Goal: Use online tool/utility: Utilize a website feature to perform a specific function

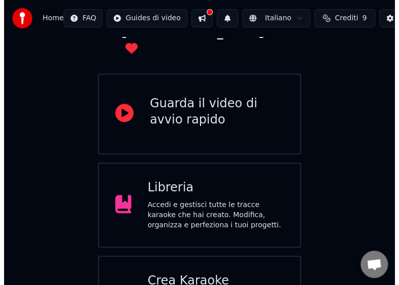
scroll to position [114, 0]
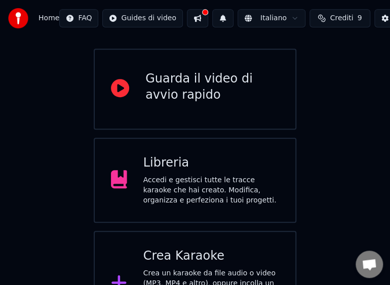
click at [186, 248] on div "Crea Karaoke Crea un karaoke da file audio o video (MP3, MP4 e altro), oppure i…" at bounding box center [211, 283] width 136 height 71
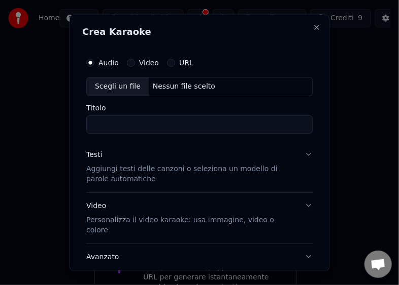
click at [185, 244] on button "Avanzato" at bounding box center [199, 257] width 226 height 26
click at [101, 90] on div "Scegli un file" at bounding box center [118, 86] width 62 height 18
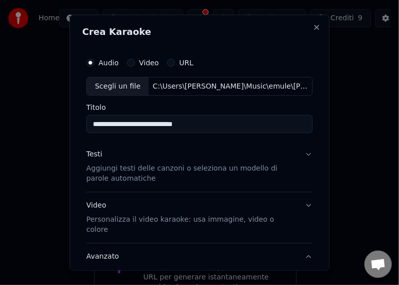
type input "**********"
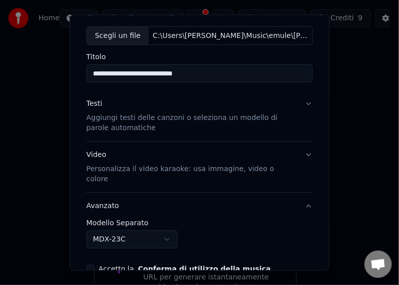
scroll to position [63, 0]
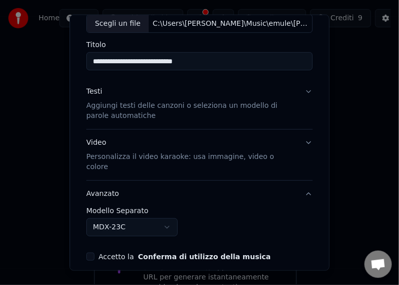
click at [92, 253] on button "Accetto la Conferma di utilizzo della musica" at bounding box center [90, 257] width 8 height 8
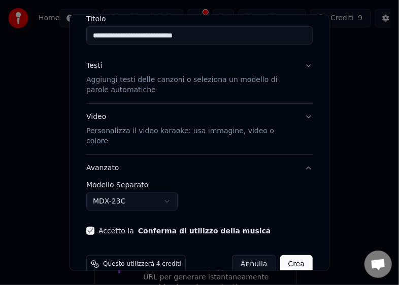
scroll to position [97, 0]
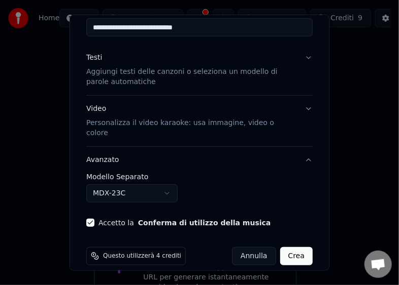
click at [286, 247] on button "Crea" at bounding box center [296, 256] width 32 height 18
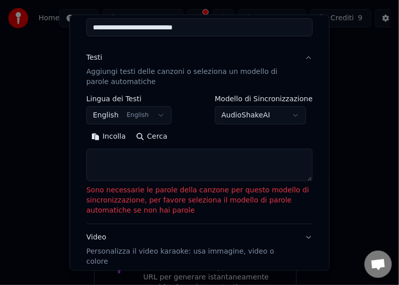
click at [99, 138] on button "Incolla" at bounding box center [108, 137] width 45 height 16
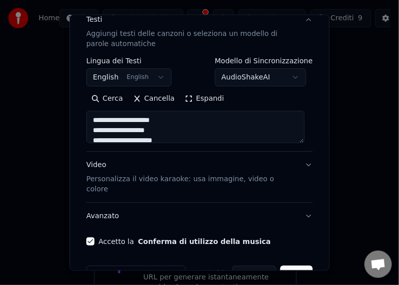
scroll to position [154, 0]
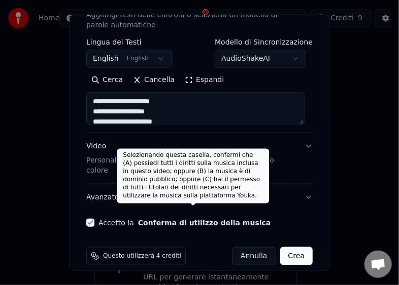
type textarea "**********"
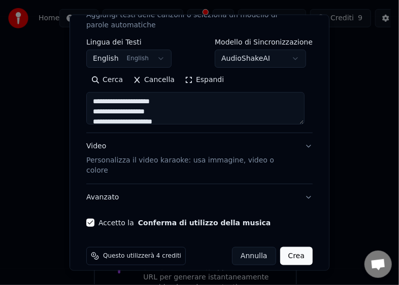
click at [284, 247] on button "Crea" at bounding box center [296, 256] width 32 height 18
select select "**"
type textarea "**********"
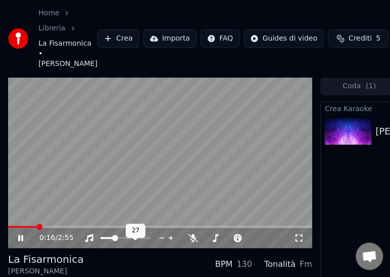
click at [114, 241] on span at bounding box center [115, 238] width 6 height 6
click at [5, 238] on div "0:18 / 2:55 La Fisarmonica Gianni Morandi BPM 130 Tonalità Fm Modifica Video Au…" at bounding box center [195, 207] width 390 height 260
click at [11, 228] on span at bounding box center [24, 227] width 32 height 2
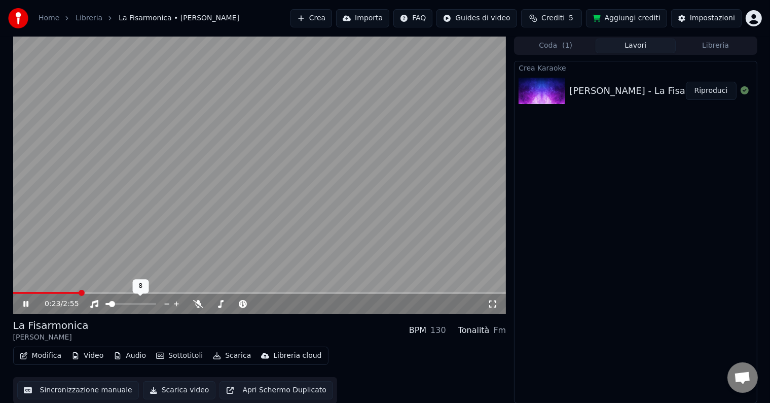
click at [110, 304] on span at bounding box center [112, 304] width 6 height 6
click at [168, 390] on button "Scarica video" at bounding box center [179, 390] width 73 height 18
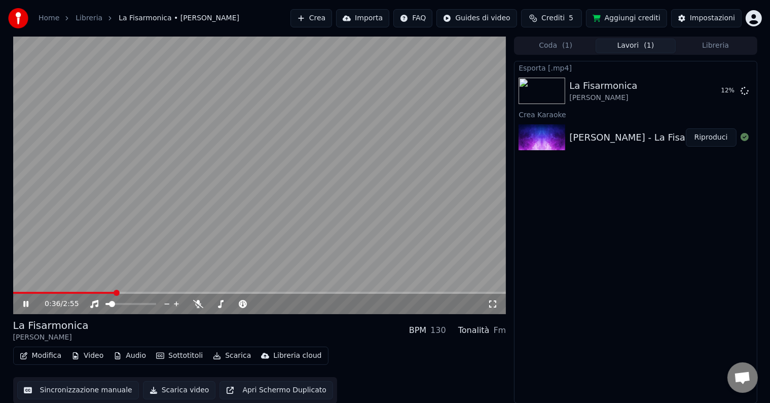
click at [28, 301] on icon at bounding box center [25, 304] width 5 height 6
click at [94, 390] on button "Sincronizzazione manuale" at bounding box center [78, 390] width 122 height 18
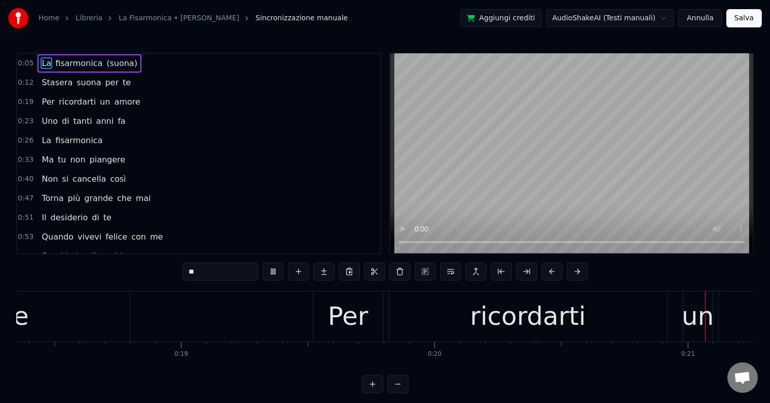
scroll to position [0, 5324]
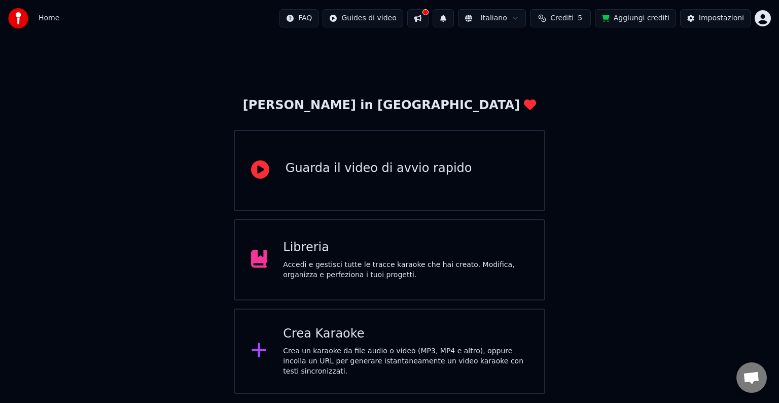
click at [383, 334] on div "Crea Karaoke" at bounding box center [405, 334] width 245 height 16
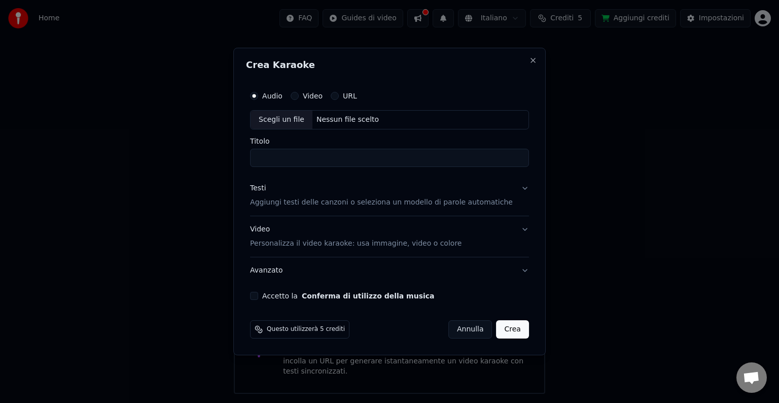
click at [274, 117] on div "Scegli un file" at bounding box center [281, 120] width 62 height 18
type input "**********"
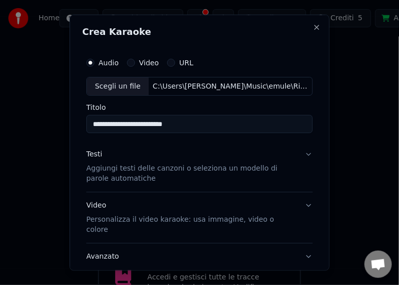
click at [110, 85] on div "Scegli un file" at bounding box center [118, 86] width 62 height 18
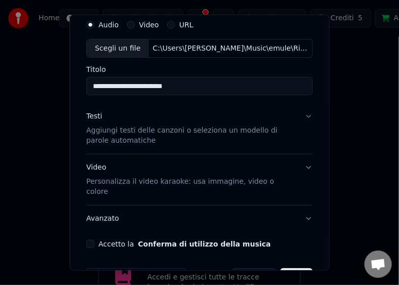
scroll to position [51, 0]
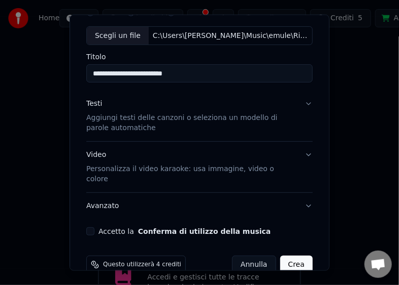
click at [91, 228] on button "Accetto la Conferma di utilizzo della musica" at bounding box center [90, 232] width 8 height 8
click at [287, 256] on button "Crea" at bounding box center [296, 265] width 32 height 18
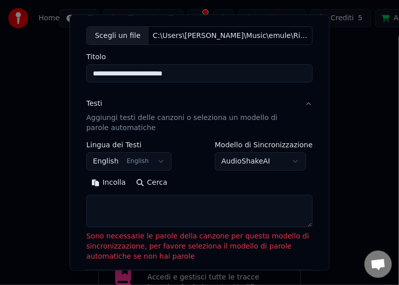
click at [98, 182] on button "Incolla" at bounding box center [108, 183] width 45 height 16
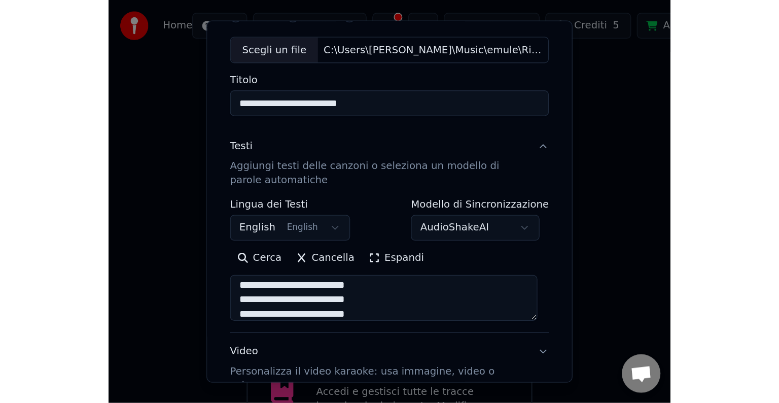
scroll to position [101, 0]
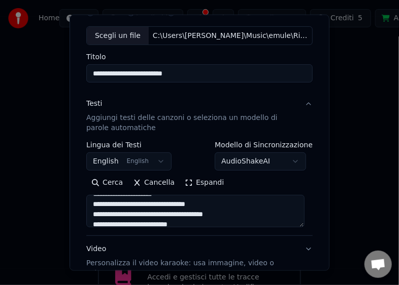
type textarea "**********"
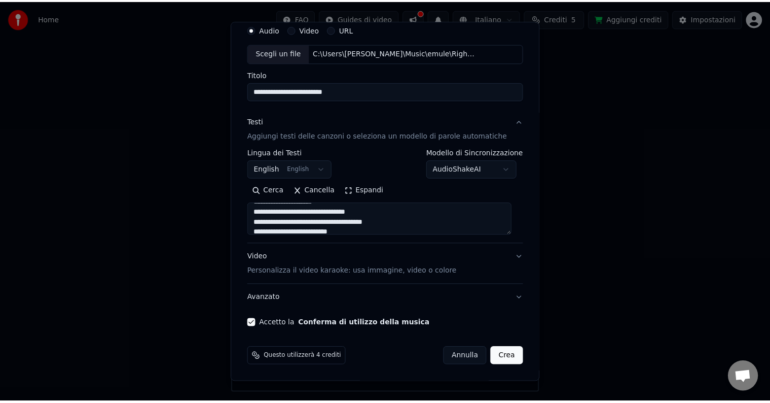
scroll to position [39, 0]
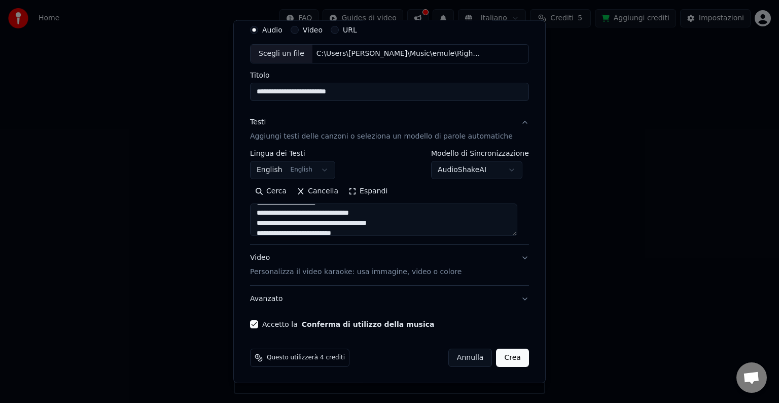
click at [501, 355] on button "Crea" at bounding box center [512, 357] width 32 height 18
select select "**"
type textarea "**********"
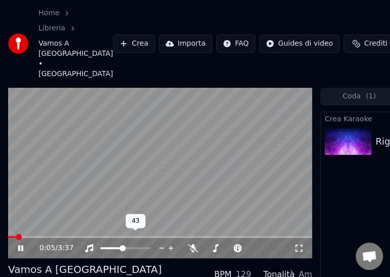
click at [122, 245] on span at bounding box center [123, 248] width 6 height 6
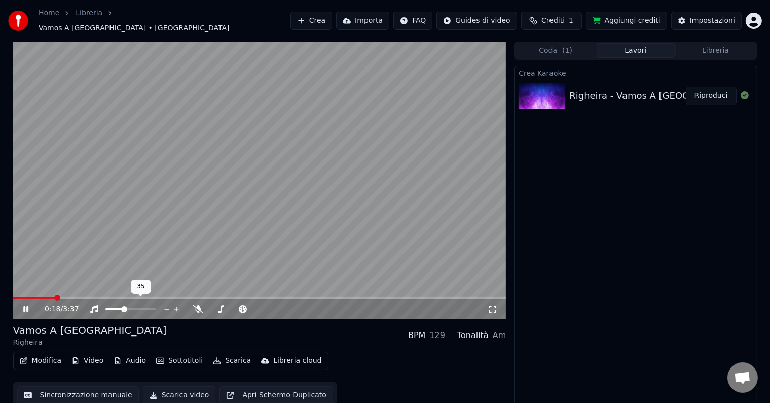
click at [123, 306] on span at bounding box center [124, 309] width 6 height 6
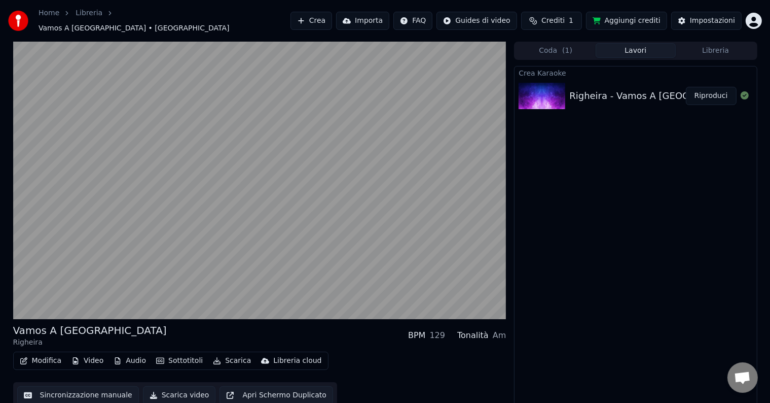
click at [185, 390] on button "Scarica video" at bounding box center [179, 395] width 73 height 18
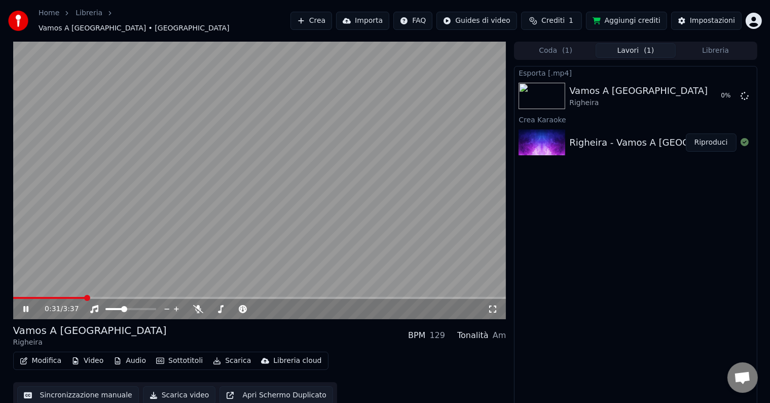
click at [26, 306] on icon at bounding box center [25, 309] width 5 height 6
